Goal: Task Accomplishment & Management: Use online tool/utility

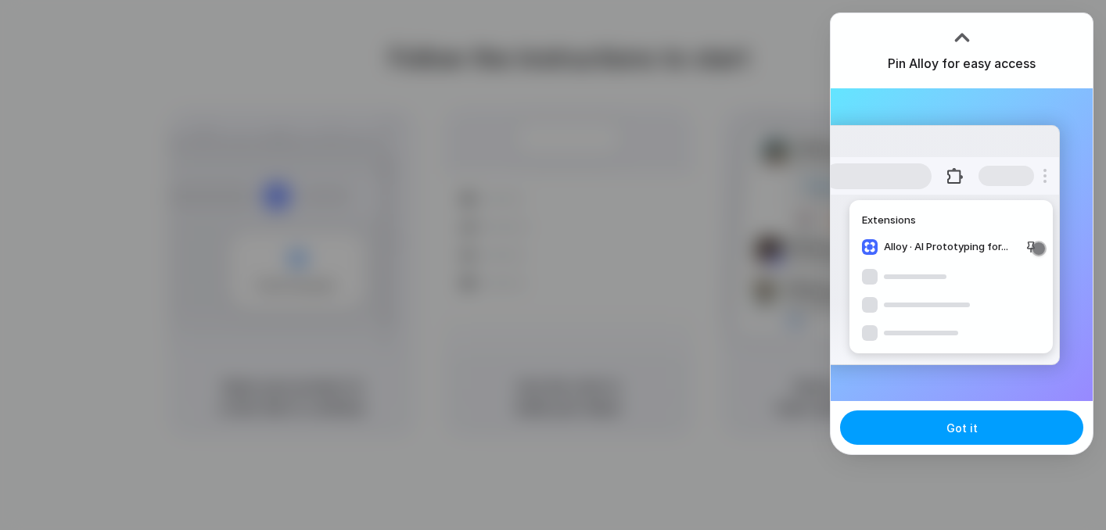
click at [928, 428] on button "Got it" at bounding box center [961, 428] width 243 height 34
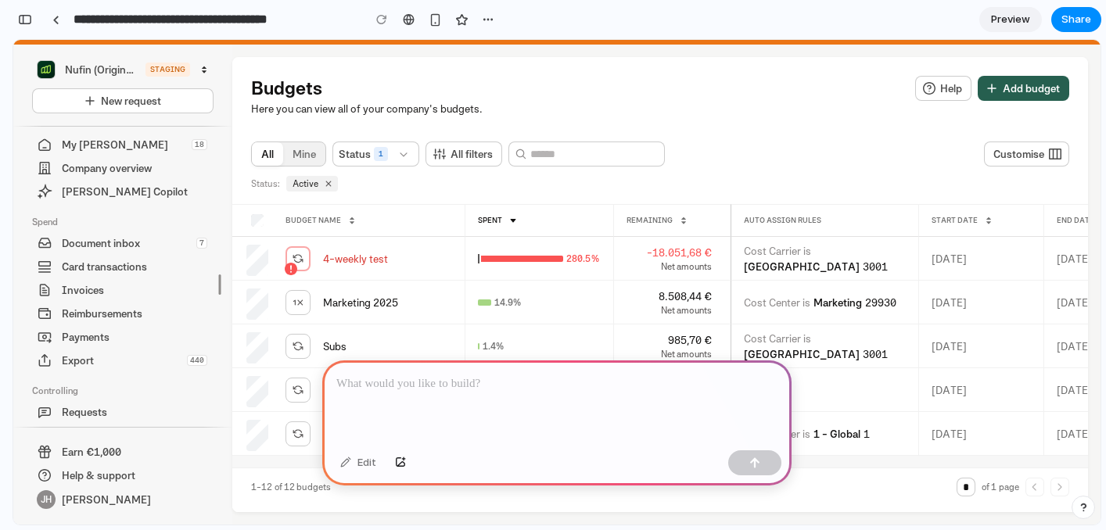
click at [964, 121] on div "Budgets Help Add budget Here you can view all of your company's budgets. All Mi…" at bounding box center [660, 284] width 856 height 455
click at [502, 385] on p at bounding box center [556, 384] width 441 height 19
click at [487, 12] on button "button" at bounding box center [487, 19] width 23 height 23
click at [498, 14] on div "Duplicate Delete" at bounding box center [553, 265] width 1106 height 530
click at [447, 383] on p at bounding box center [556, 384] width 441 height 19
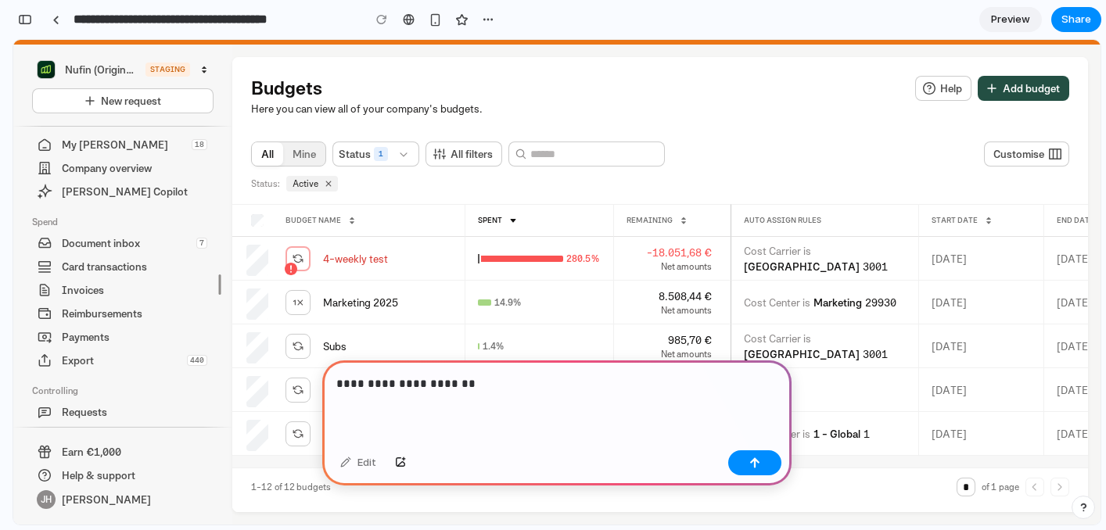
click at [993, 89] on button "Add budget" at bounding box center [1024, 88] width 92 height 25
click at [1006, 88] on span "Add budget" at bounding box center [1031, 89] width 63 height 16
click at [384, 379] on p "**********" at bounding box center [556, 384] width 441 height 19
click at [459, 382] on p "**********" at bounding box center [556, 384] width 441 height 19
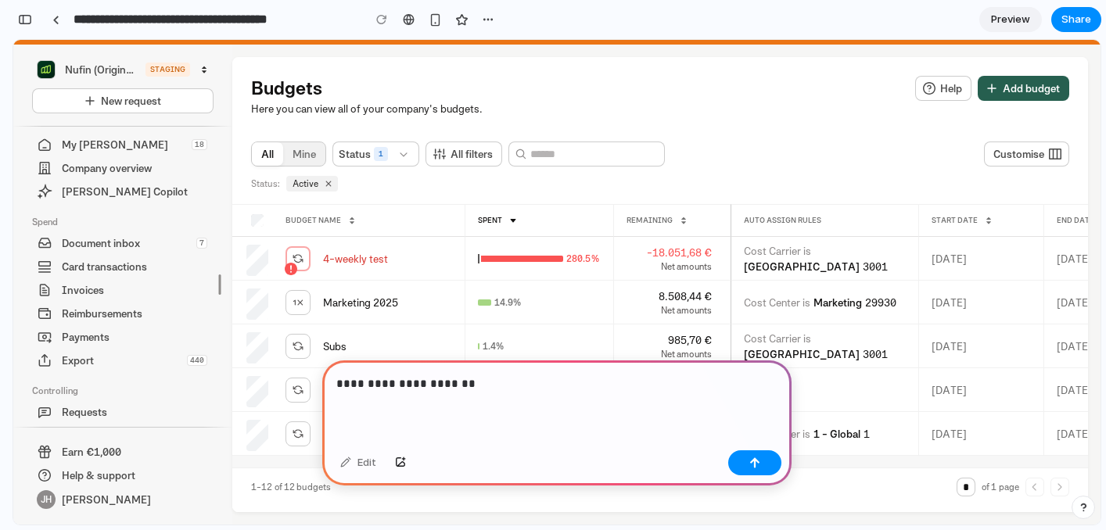
click at [481, 385] on p "**********" at bounding box center [556, 384] width 441 height 19
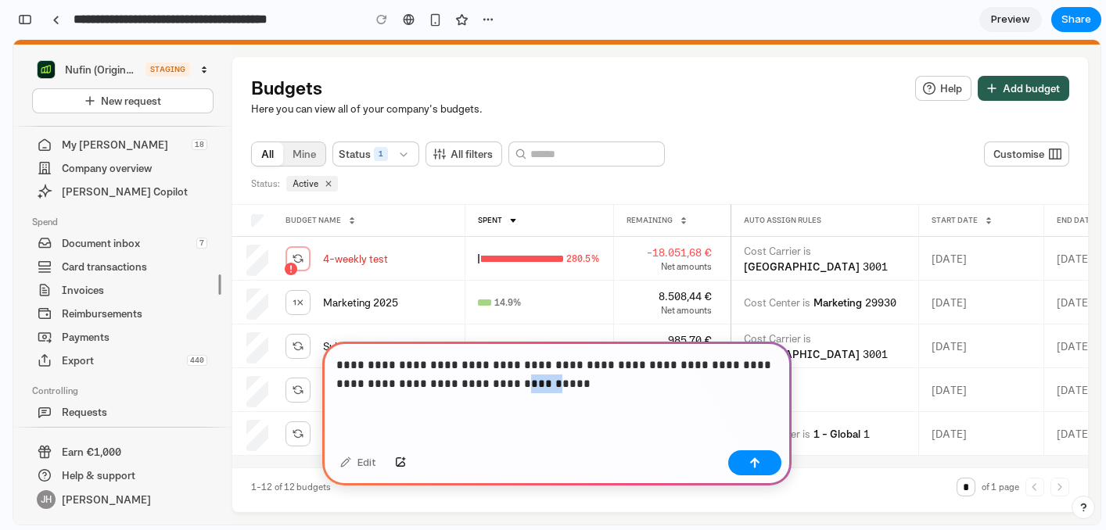
drag, startPoint x: 461, startPoint y: 386, endPoint x: 566, endPoint y: 397, distance: 106.2
click at [550, 399] on div "**********" at bounding box center [556, 393] width 469 height 102
click at [742, 455] on button "button" at bounding box center [754, 463] width 53 height 25
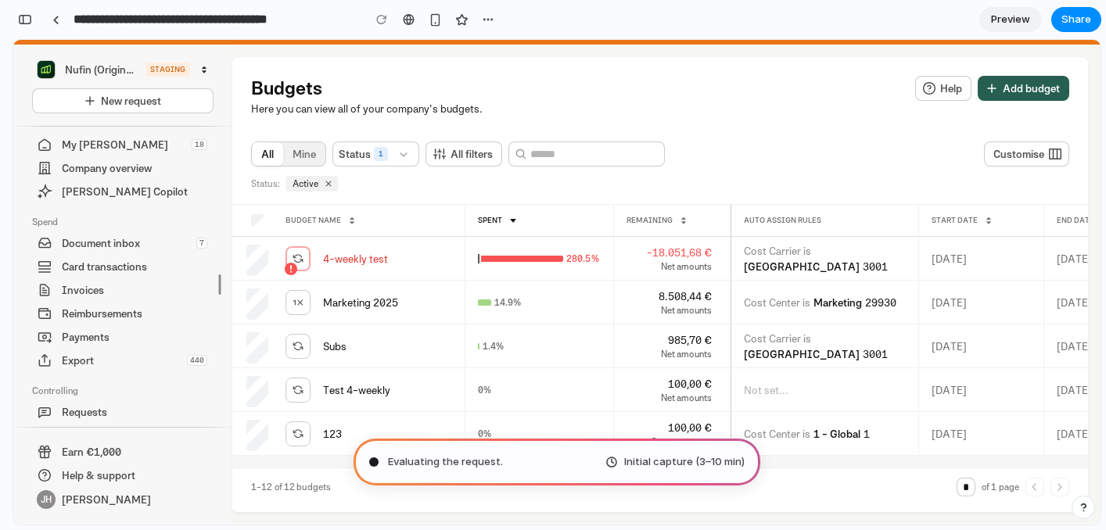
click at [544, 461] on div "Evaluating the request . Initial capture (3–10 min)" at bounding box center [557, 462] width 407 height 47
click at [694, 462] on span "Initial capture (3–10 min)" at bounding box center [684, 462] width 120 height 16
click at [1013, 22] on span "Preview" at bounding box center [1010, 20] width 39 height 16
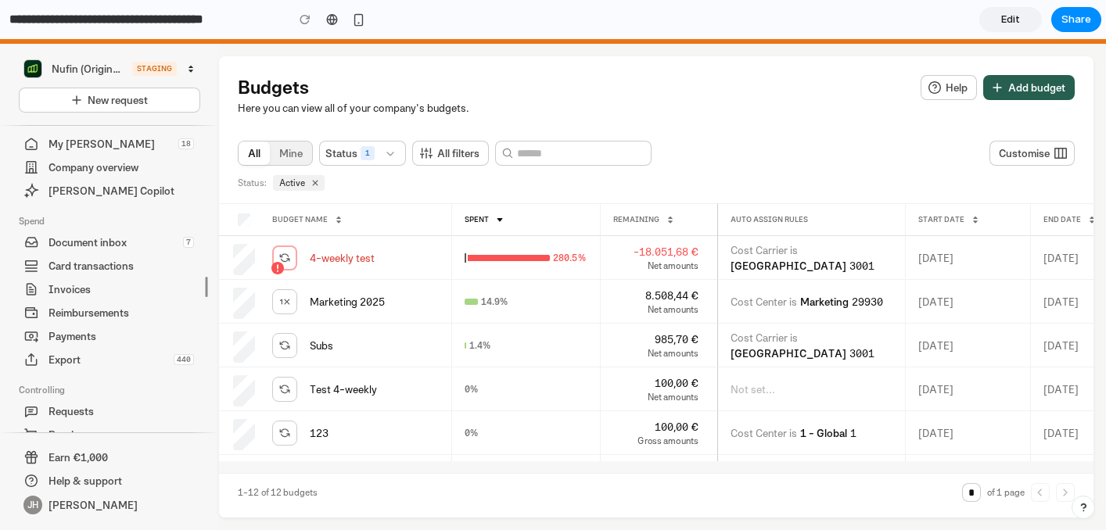
click at [832, 108] on div "Here you can view all of your company's budgets." at bounding box center [656, 108] width 837 height 16
click at [1015, 12] on span "Edit" at bounding box center [1010, 20] width 19 height 16
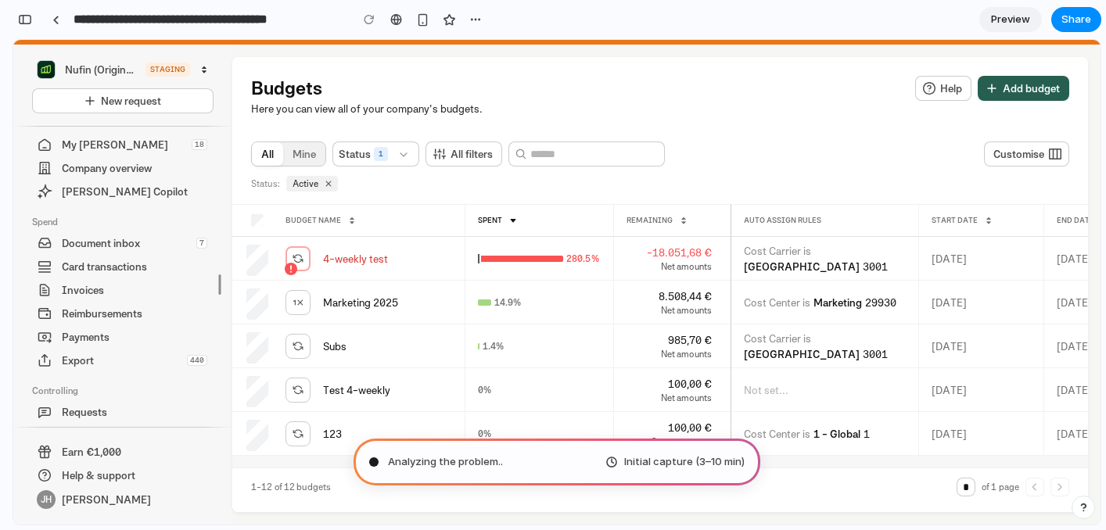
click at [558, 464] on div "Analyzing the problem .. Initial capture (3–10 min)" at bounding box center [557, 462] width 407 height 47
click at [34, 14] on button "button" at bounding box center [25, 19] width 25 height 25
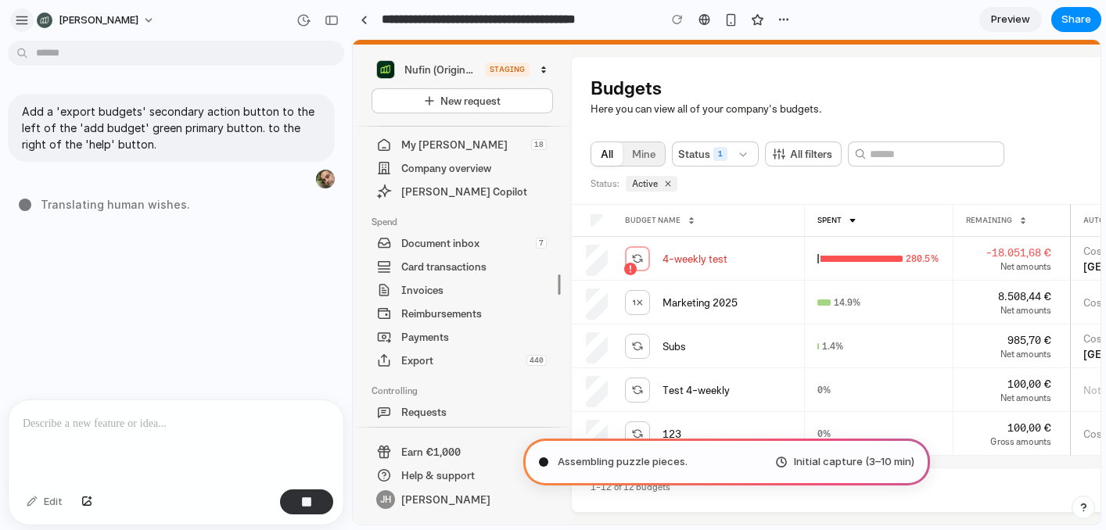
click at [17, 17] on div "button" at bounding box center [22, 20] width 14 height 14
click at [337, 22] on div "button" at bounding box center [332, 20] width 14 height 11
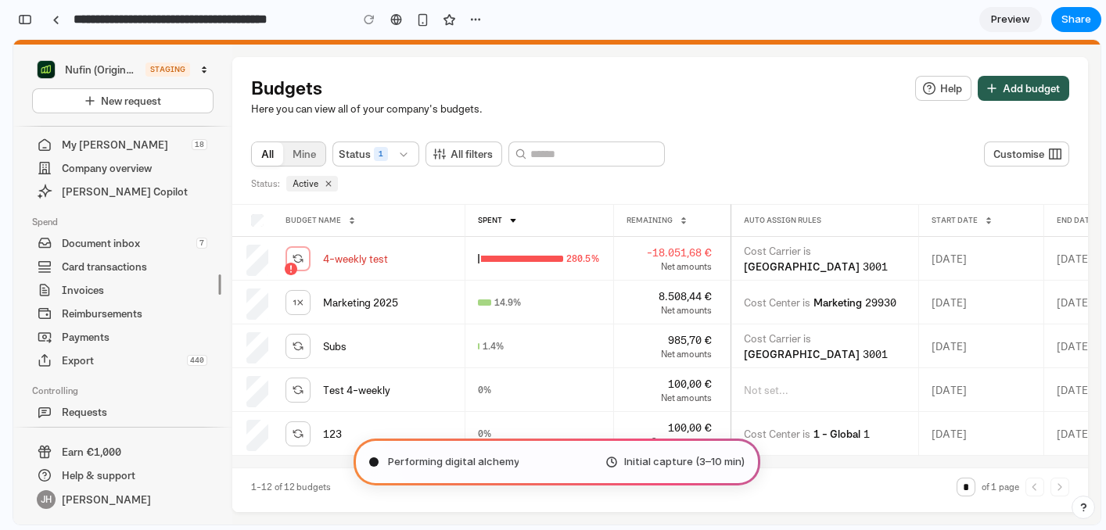
click at [928, 140] on div "All Mine Status 1 All filters Customise" at bounding box center [660, 154] width 818 height 38
type input "**********"
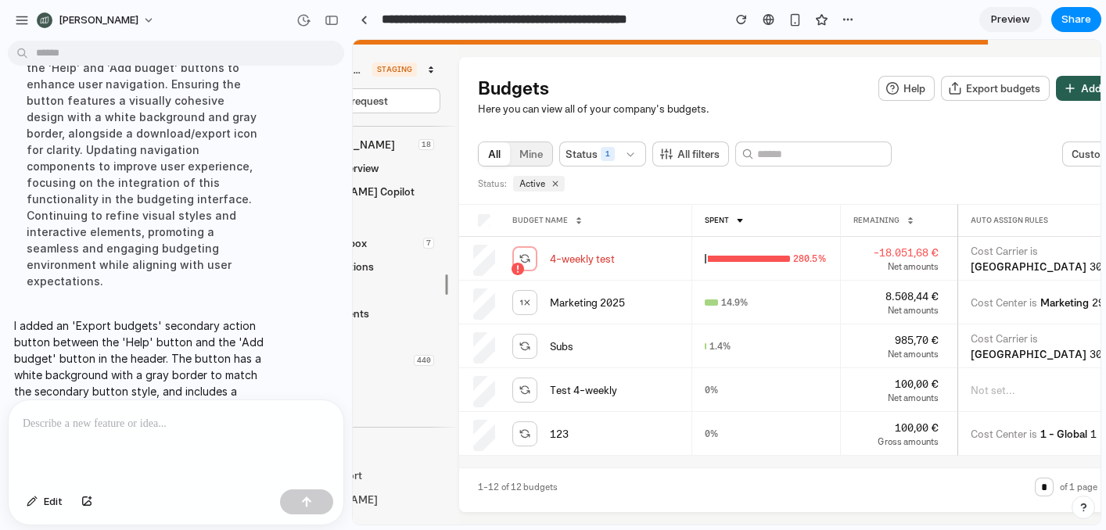
scroll to position [0, 192]
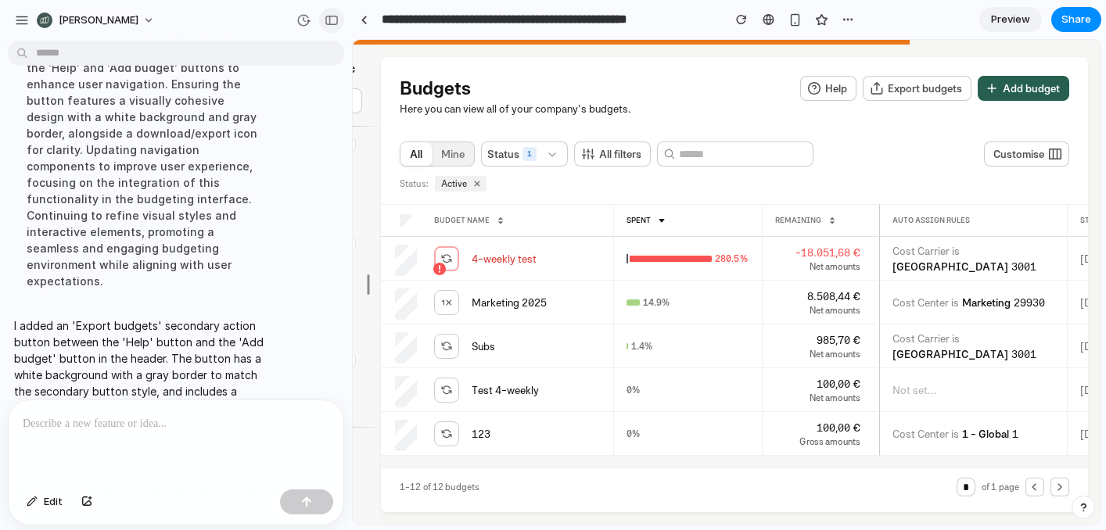
click at [332, 16] on div "button" at bounding box center [332, 20] width 14 height 11
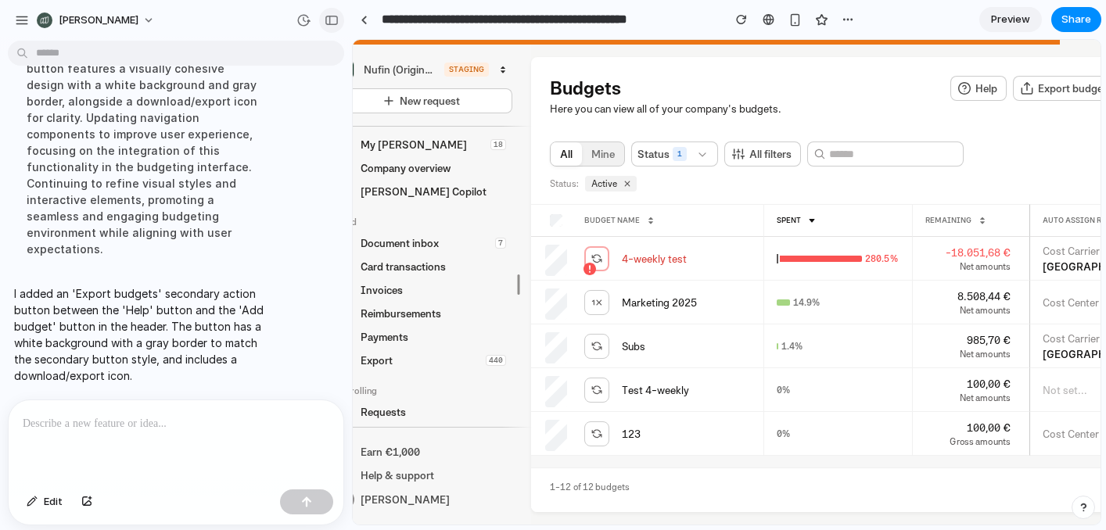
scroll to position [0, 0]
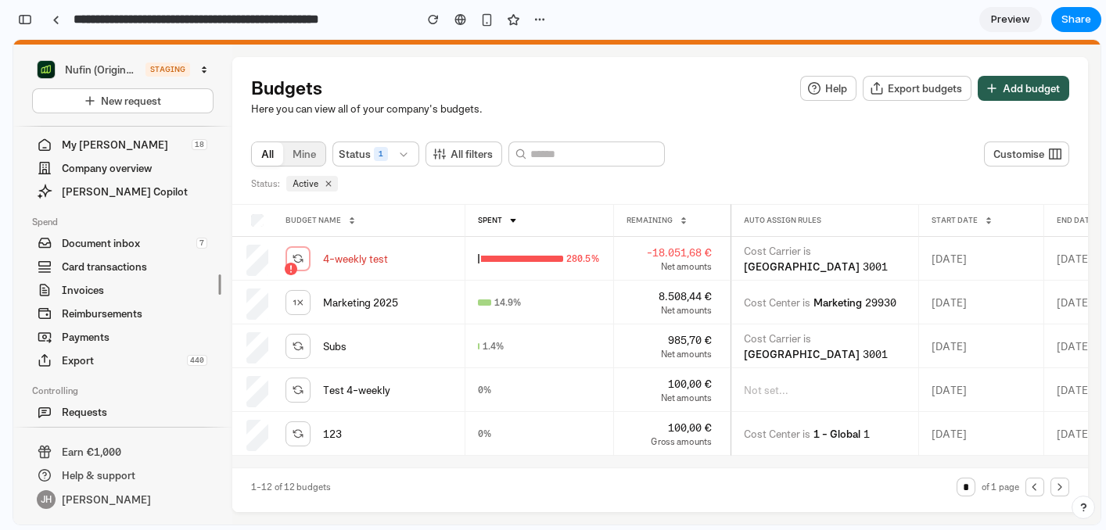
click at [1029, 26] on link "Preview" at bounding box center [1010, 19] width 63 height 25
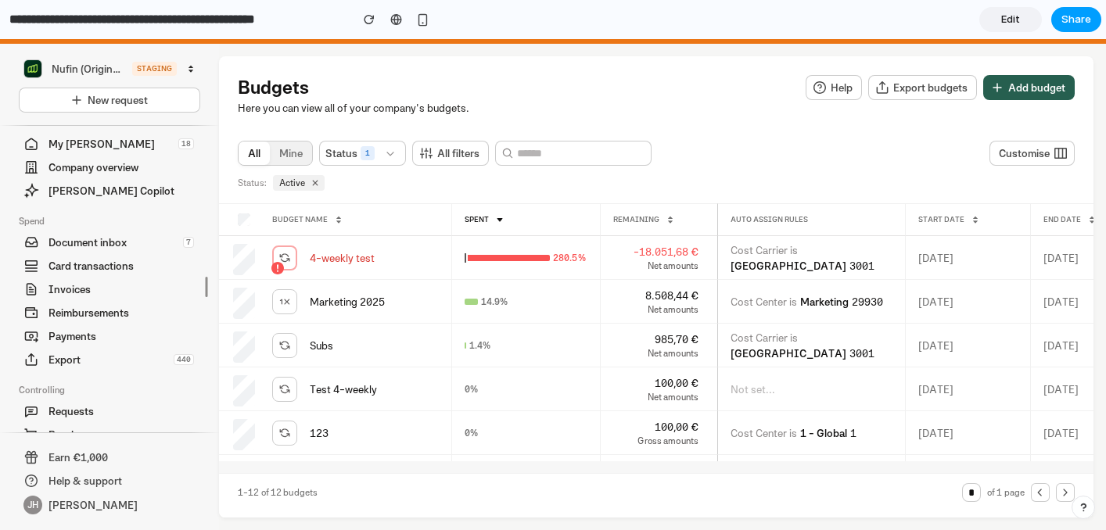
click at [1079, 24] on span "Share" at bounding box center [1076, 20] width 30 height 16
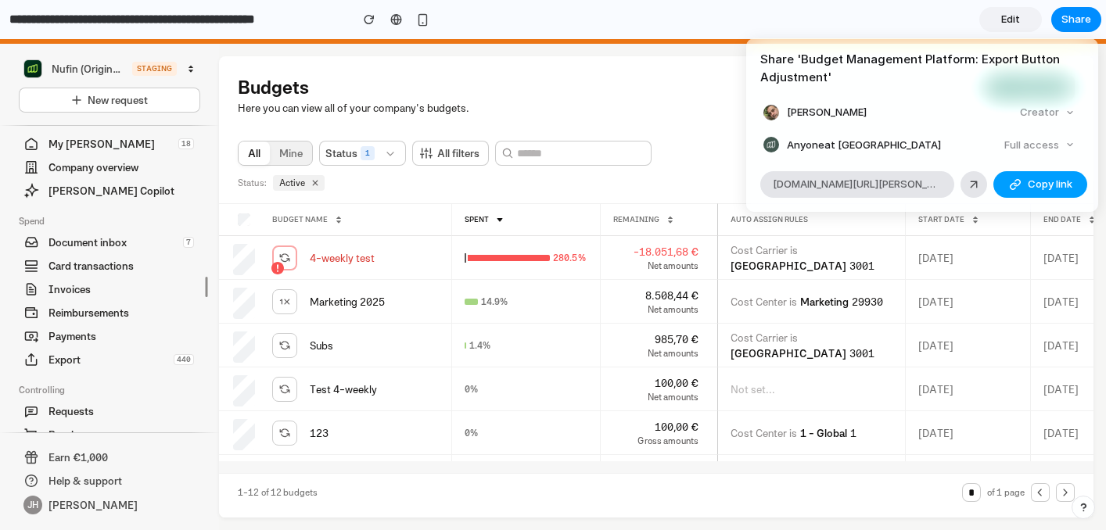
click at [1029, 185] on span "Copy link" at bounding box center [1050, 185] width 45 height 16
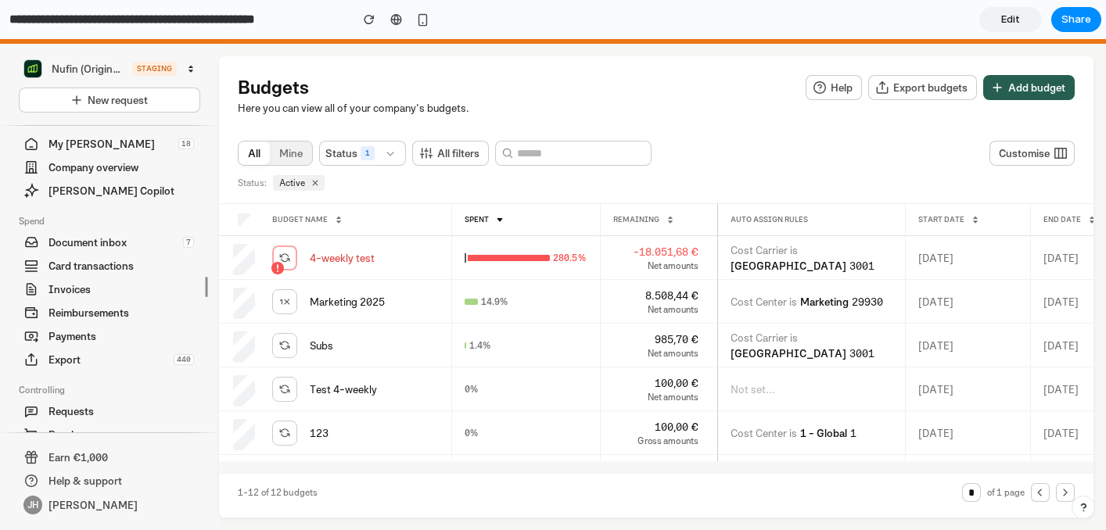
click at [686, 116] on div "Share ' Budget Management Platform: Export Button Adjustment ' James Hill Creat…" at bounding box center [553, 265] width 1106 height 530
